Goal: Information Seeking & Learning: Learn about a topic

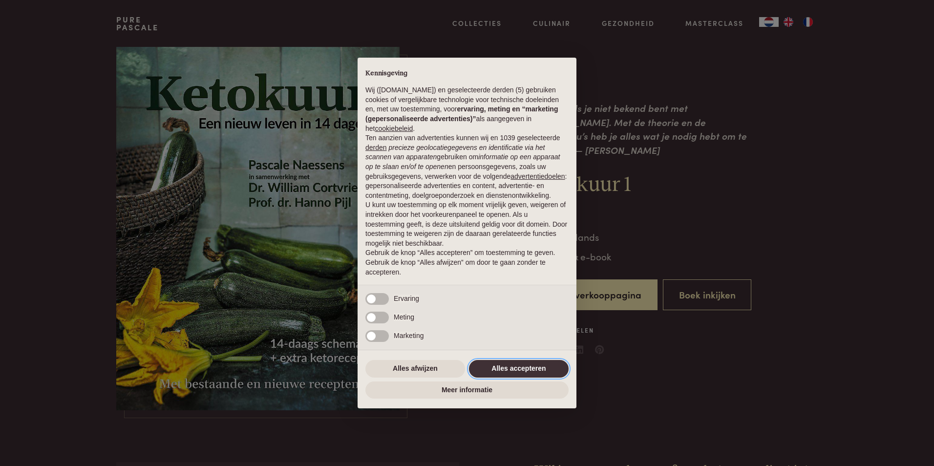
click at [505, 368] on button "Alles accepteren" at bounding box center [519, 369] width 100 height 18
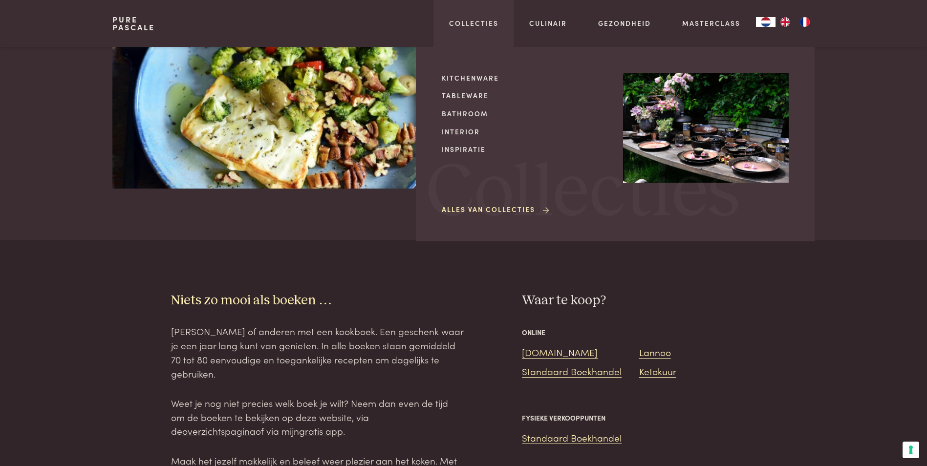
scroll to position [1319, 0]
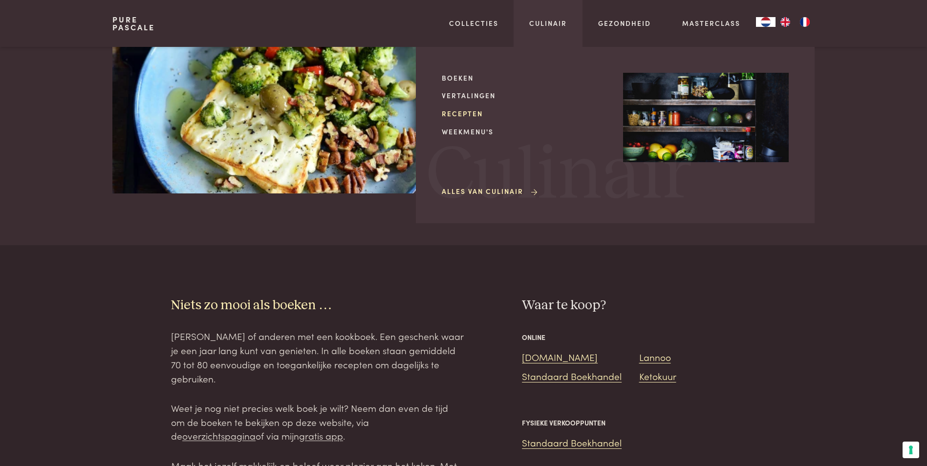
click at [470, 114] on link "Recepten" at bounding box center [525, 113] width 166 height 10
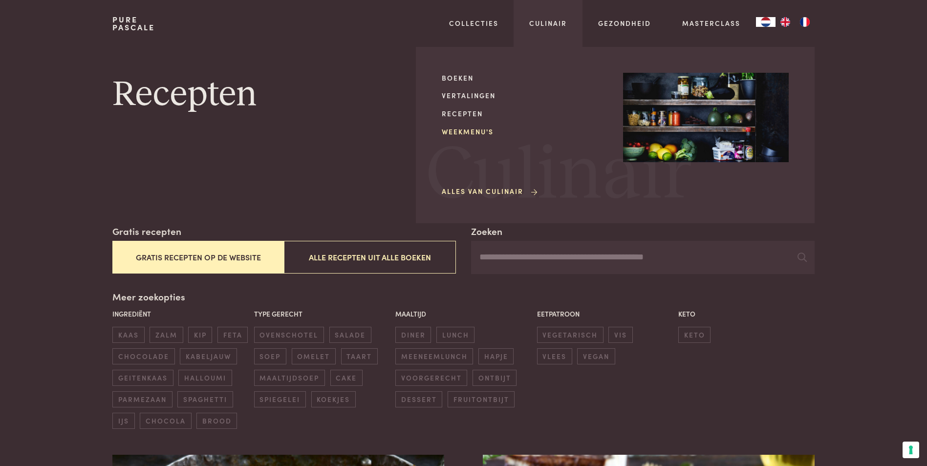
click at [475, 130] on link "Weekmenu's" at bounding box center [525, 132] width 166 height 10
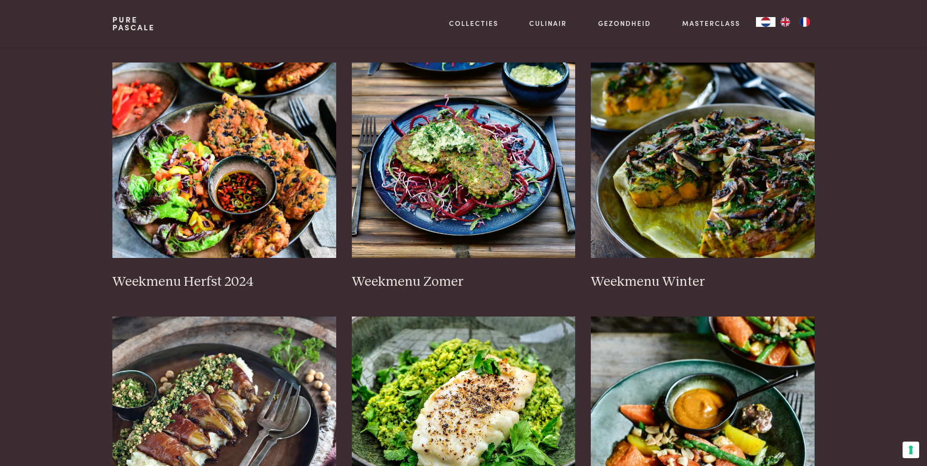
scroll to position [195, 0]
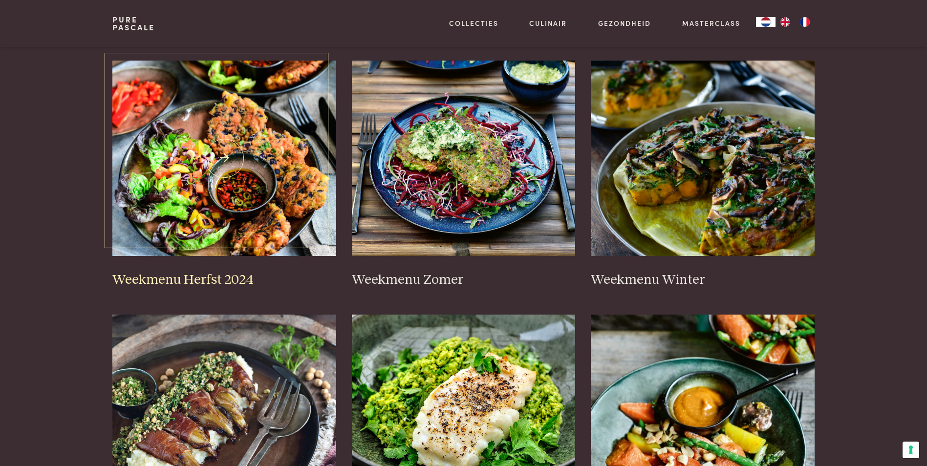
click at [253, 169] on img at bounding box center [224, 158] width 224 height 195
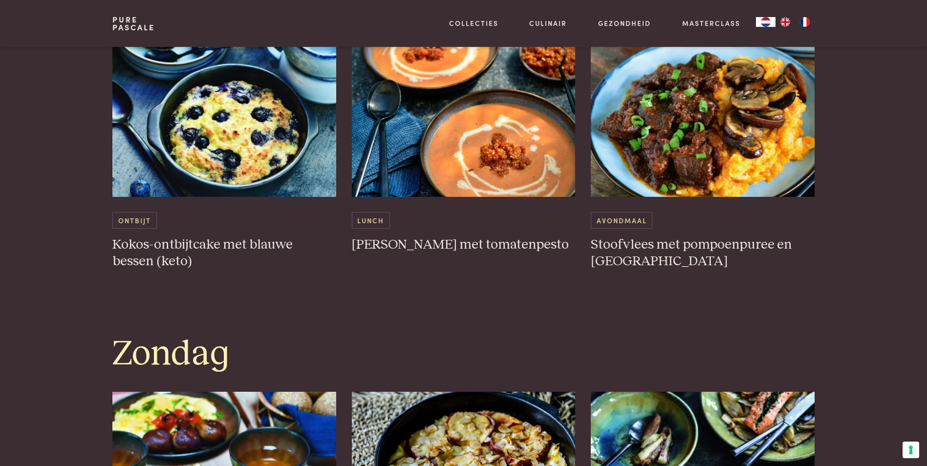
scroll to position [2492, 0]
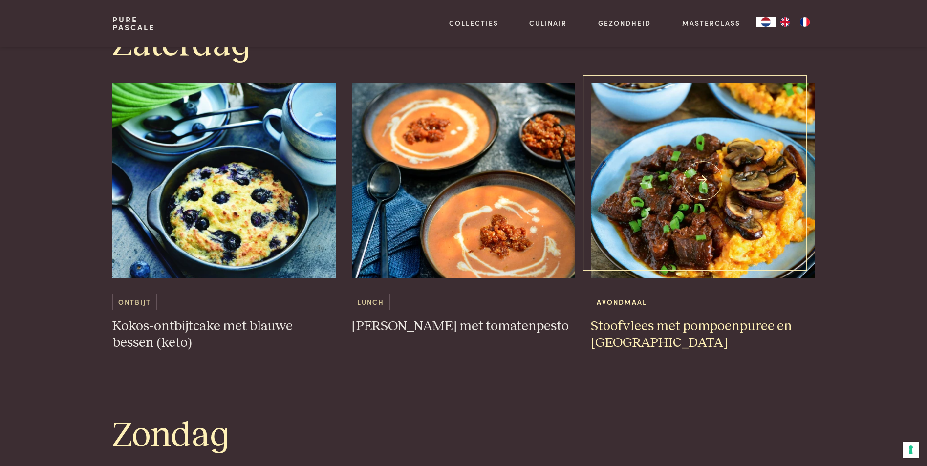
click at [717, 195] on img at bounding box center [703, 180] width 224 height 195
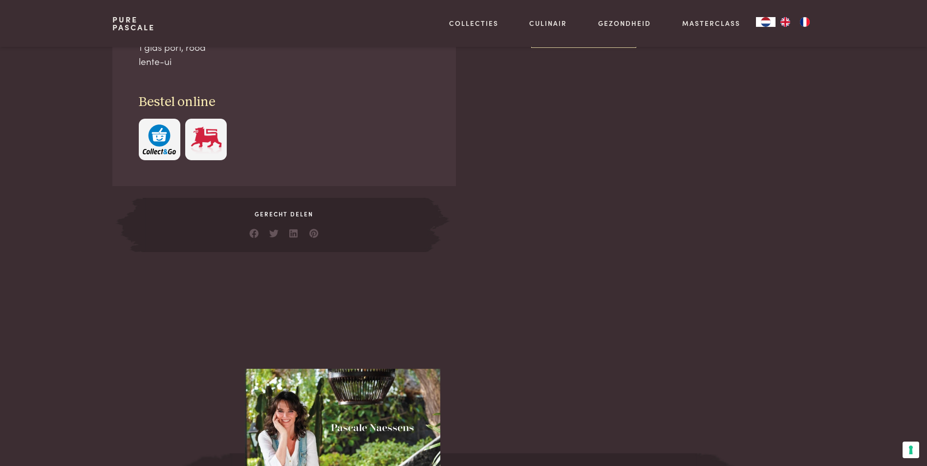
scroll to position [195, 0]
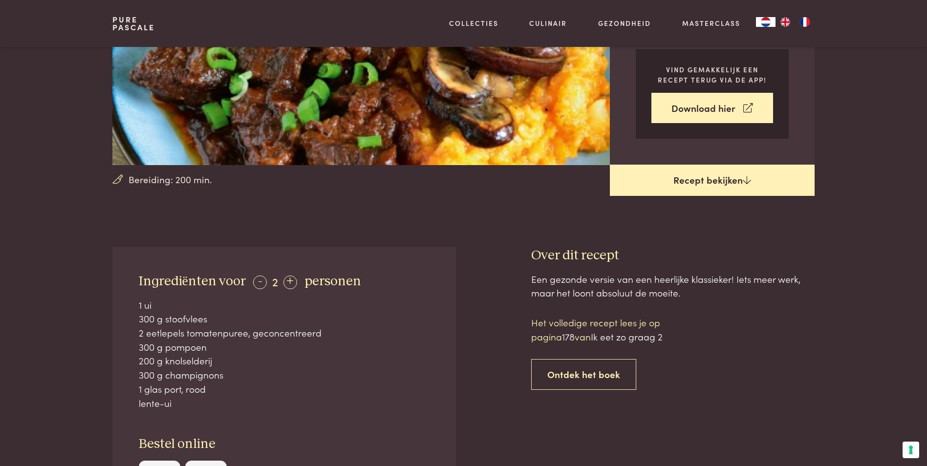
click at [690, 178] on link "Recept bekijken" at bounding box center [712, 180] width 205 height 31
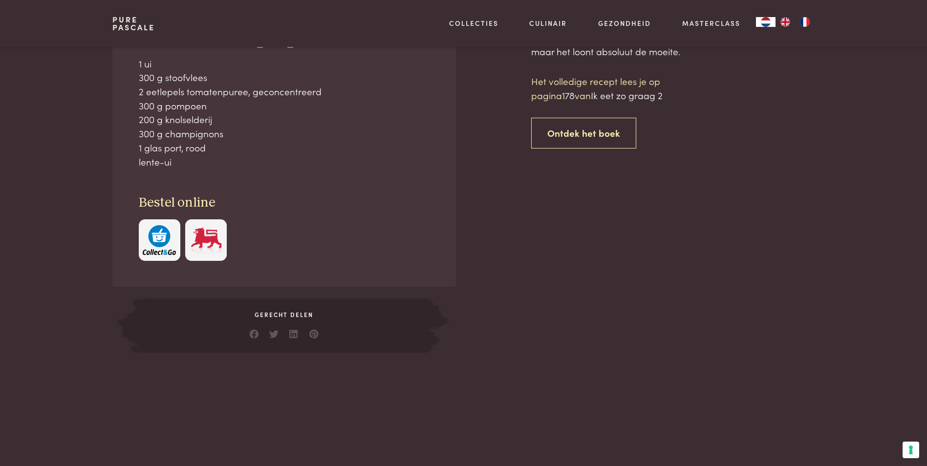
scroll to position [443, 0]
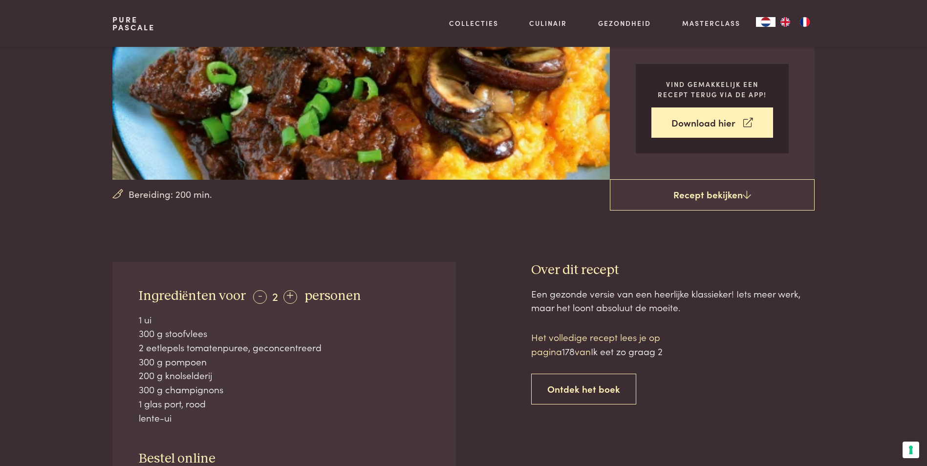
scroll to position [198, 0]
